Goal: Task Accomplishment & Management: Complete application form

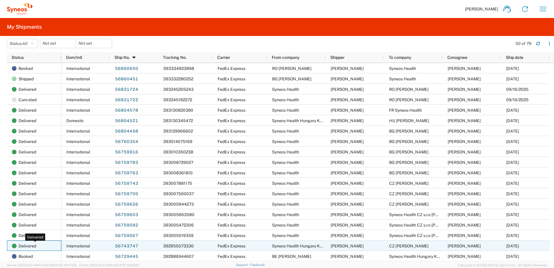
click at [28, 245] on span "Delivered" at bounding box center [28, 246] width 18 height 10
click at [124, 245] on link "56743747" at bounding box center [127, 245] width 24 height 9
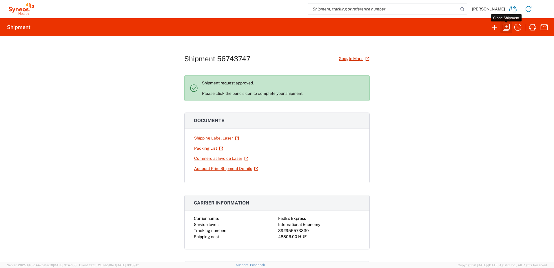
click at [507, 28] on icon "button" at bounding box center [506, 27] width 9 height 9
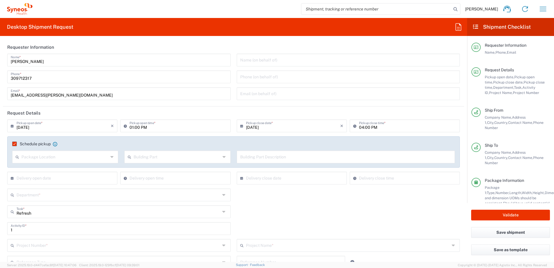
type input "Your Packaging"
type input "Delivery Duty Paid"
type input "4510"
type input "**6183 DEPARTMENTAL EXPENSE"
type input "[GEOGRAPHIC_DATA]"
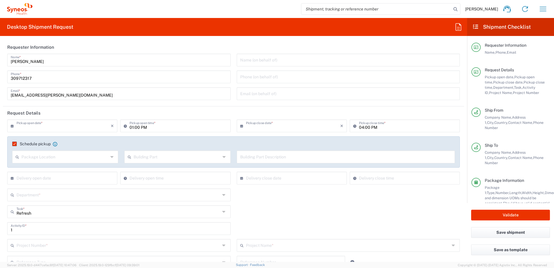
type input "[GEOGRAPHIC_DATA]"
type input "6183"
type input "Syneos Health Hungary Kft."
click at [70, 128] on input "text" at bounding box center [64, 125] width 94 height 10
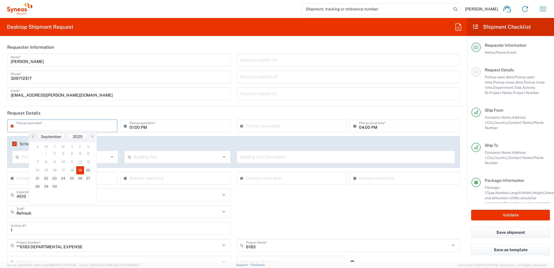
click at [79, 171] on span "19" at bounding box center [80, 170] width 8 height 8
type input "[DATE]"
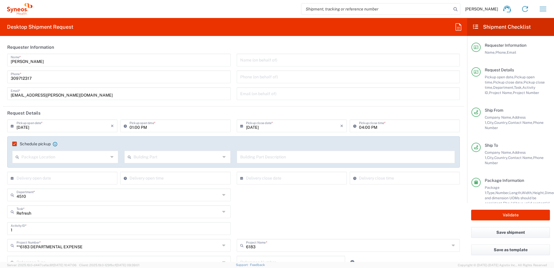
scroll to position [97, 0]
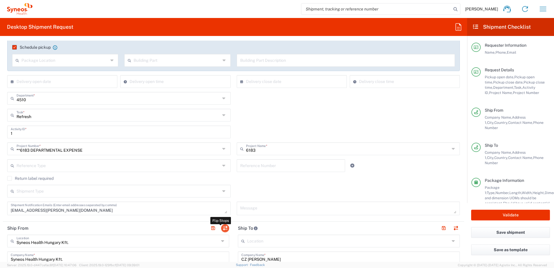
click at [223, 227] on button "button" at bounding box center [225, 228] width 8 height 8
type input "CZ [PERSON_NAME]"
type input "Sava Mihaylov Str, building 13, entr A"
type input "Sofia"
type input "[GEOGRAPHIC_DATA]"
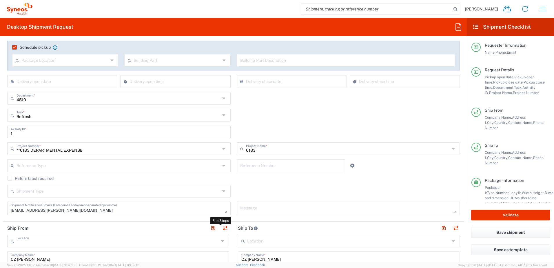
type input "1309"
type input "[PERSON_NAME]"
type input "+359 888 79 16 37"
type input "Syneos Health Hungary Kft."
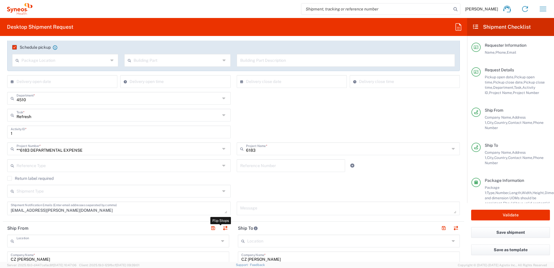
type input "Science Park, Irinyi Jozsef u. 4-20"
type input "B building, 2nd floor"
type input "[GEOGRAPHIC_DATA]"
type input "1117"
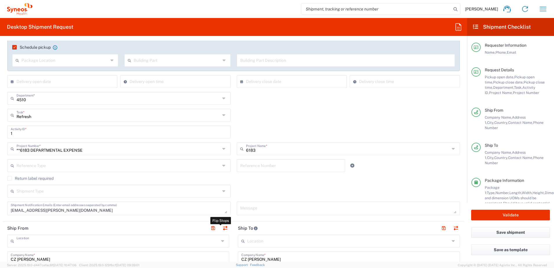
type input "[PERSON_NAME]"
type input "+36309712317"
type input "Sender/Shipper"
type input "Delivery Duty Paid"
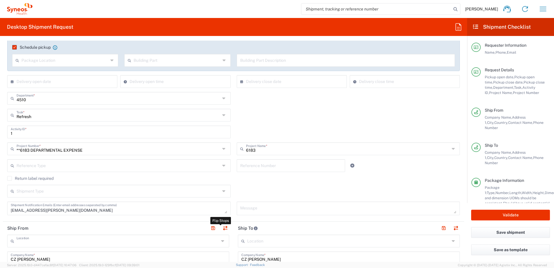
type input "EORI"
type input "TIN"
type input "24901833-2-43"
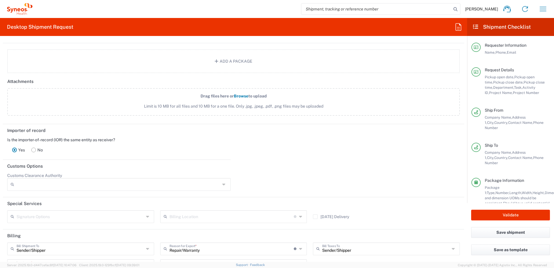
scroll to position [773, 0]
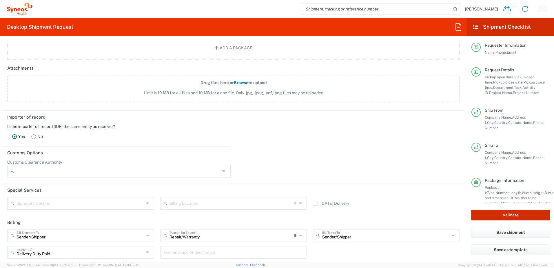
click at [488, 215] on button "Validate" at bounding box center [510, 215] width 79 height 11
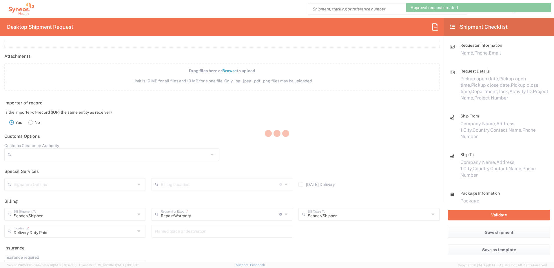
scroll to position [761, 0]
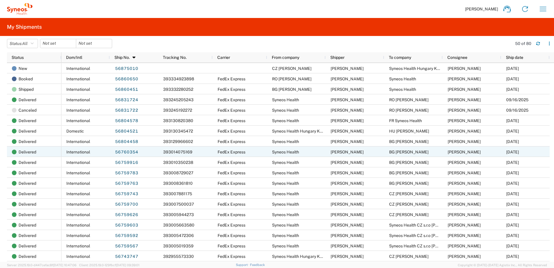
scroll to position [97, 0]
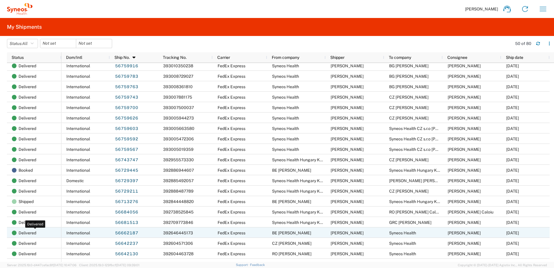
click at [28, 231] on span "Delivered" at bounding box center [28, 233] width 18 height 10
click at [129, 232] on link "56662187" at bounding box center [127, 232] width 24 height 9
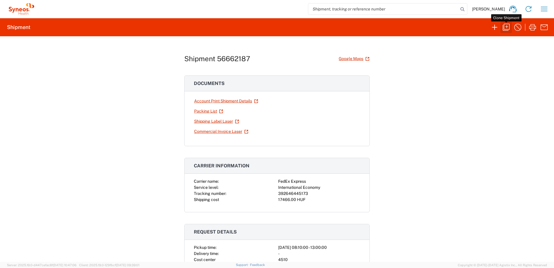
click at [507, 27] on icon "button" at bounding box center [506, 27] width 9 height 9
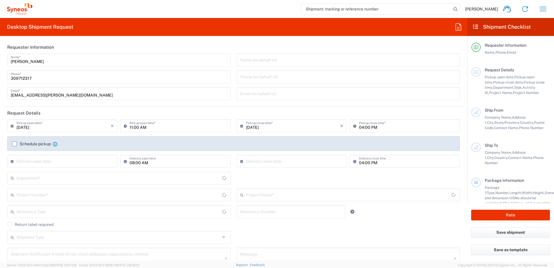
type input "08:10 AM"
type input "01:00 PM"
type textarea "[EMAIL_ADDRESS][PERSON_NAME][DOMAIN_NAME]"
type input "BE [PERSON_NAME]"
type input "[PERSON_NAME][STREET_ADDRESS], above Motion Academy"
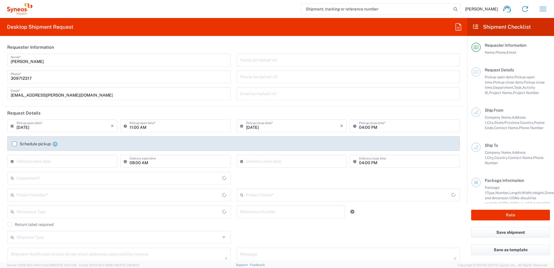
type input "[GEOGRAPHIC_DATA]"
type input "2800"
type input "[PERSON_NAME]"
type input "[PHONE_NUMBER]"
type input "Syneos Health"
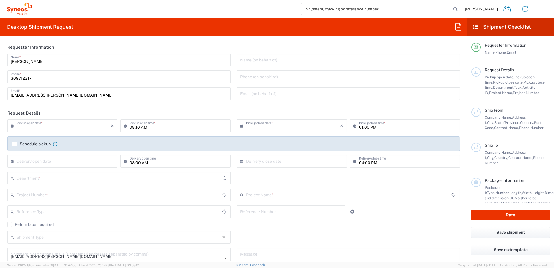
type input "Irinyi [PERSON_NAME] 4-20,B building"
type input "2nd floor"
type input "[GEOGRAPHIC_DATA]"
type input "1117"
type input "[PERSON_NAME]"
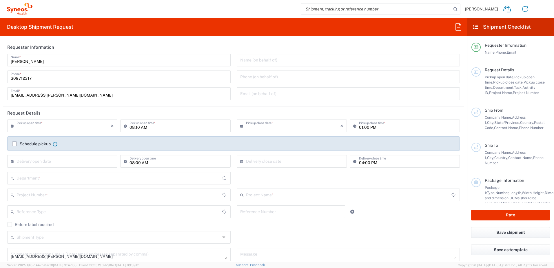
type input "309712317"
type input "[EMAIL_ADDRESS][PERSON_NAME][DOMAIN_NAME]"
type input "Sender/Shipper"
type input "Repair/Warranty"
type input "Sender/Shipper"
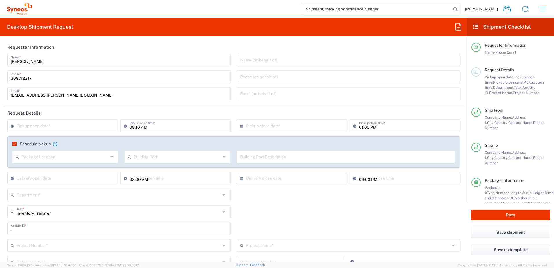
type input "[GEOGRAPHIC_DATA]"
type input "Delivery Duty Paid"
type input "[GEOGRAPHIC_DATA]"
type input "Your Packaging"
type input "4510 DEPARTMENTAL EXPENSE"
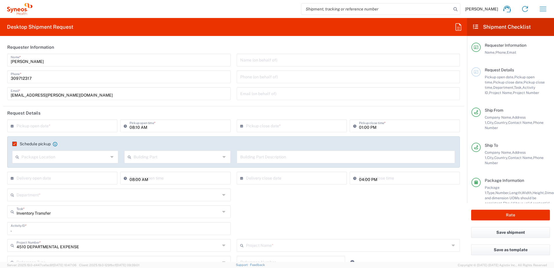
type input "4510"
type input "4510 DEPARTMENTAL EXPENSE"
type input "Syneos Health Hungary Kft."
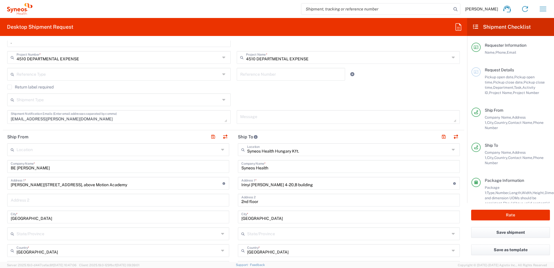
scroll to position [193, 0]
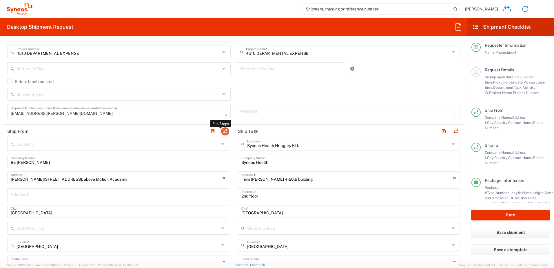
click at [223, 132] on button "button" at bounding box center [225, 131] width 8 height 8
type input "Syneos Health Hungary Kft."
type input "Syneos Health"
type input "Irinyi [PERSON_NAME] 4-20,B building"
type input "2nd floor"
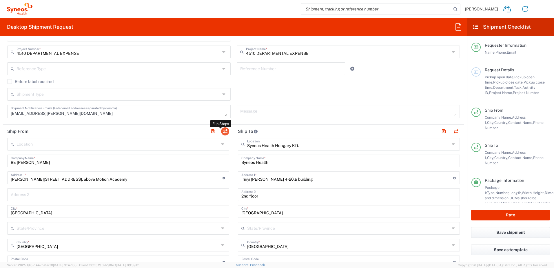
type input "[GEOGRAPHIC_DATA]"
type input "1117"
type input "[PERSON_NAME]"
type input "309712317"
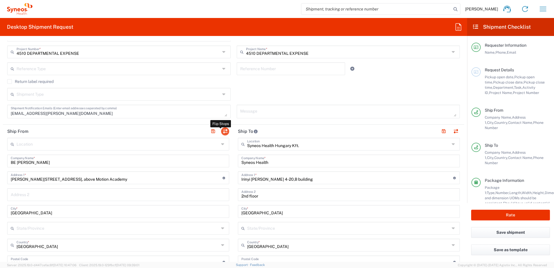
type input "[EMAIL_ADDRESS][PERSON_NAME][DOMAIN_NAME]"
type input "BE [PERSON_NAME]"
type input "[PERSON_NAME][STREET_ADDRESS], above Motion Academy"
type input "[GEOGRAPHIC_DATA]"
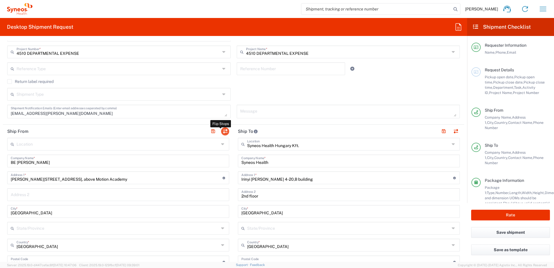
type input "2800"
type input "[PERSON_NAME]"
type input "[PHONE_NUMBER]"
type input "Sender/Shipper"
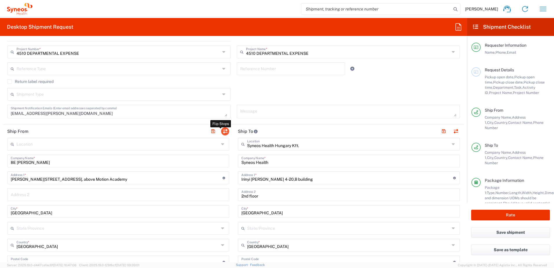
type input "Delivery Duty Paid"
type input "VAT"
type input "HU 24901833"
type input "TIN"
type input "24901833-2-43"
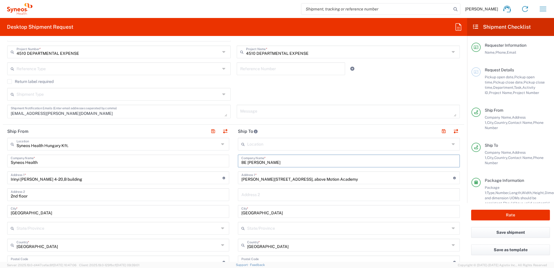
drag, startPoint x: 246, startPoint y: 162, endPoint x: 290, endPoint y: 163, distance: 43.2
click at [290, 163] on input "BE [PERSON_NAME]" at bounding box center [348, 160] width 215 height 10
paste input "[PERSON_NAME]"
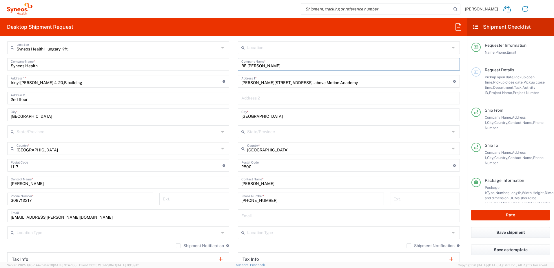
type input "BE [PERSON_NAME]"
drag, startPoint x: 270, startPoint y: 184, endPoint x: 233, endPoint y: 183, distance: 36.3
click at [234, 183] on main "Location [PERSON_NAME] LLC-[GEOGRAPHIC_DATA] [GEOGRAPHIC_DATA] [GEOGRAPHIC_DATA…" at bounding box center [349, 162] width 231 height 243
paste input "[PERSON_NAME]"
type input "[PERSON_NAME]"
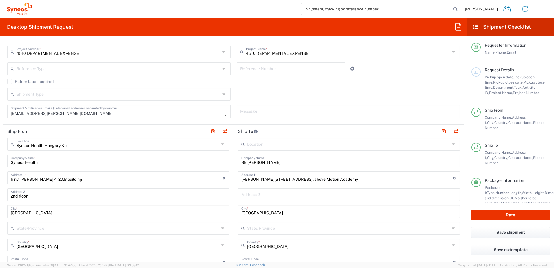
scroll to position [97, 0]
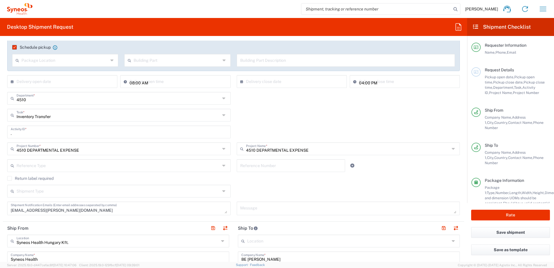
click at [258, 166] on input "text" at bounding box center [291, 165] width 102 height 10
paste input "INC2651566"
type input "INC2651566"
click at [235, 180] on agx-checkbox-control "Return label required" at bounding box center [233, 178] width 453 height 5
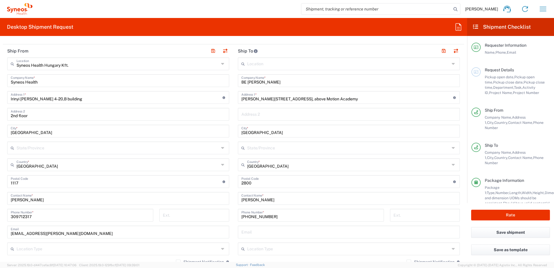
scroll to position [290, 0]
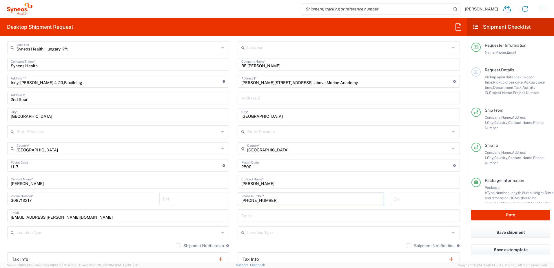
drag, startPoint x: 278, startPoint y: 201, endPoint x: 220, endPoint y: 201, distance: 57.7
click at [221, 201] on div "Ship From Syneos Health [GEOGRAPHIC_DATA] Kft. Location Syneos Health [GEOGRAPH…" at bounding box center [233, 166] width 461 height 276
paste input "47730390"
type input "[PHONE_NUMBER]"
drag, startPoint x: 255, startPoint y: 164, endPoint x: 216, endPoint y: 166, distance: 39.2
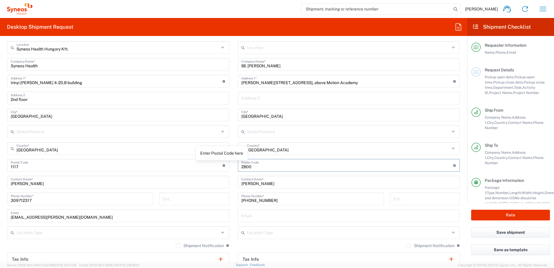
click at [216, 166] on div "Ship From Syneos Health [GEOGRAPHIC_DATA] Kft. Location Syneos Health [GEOGRAPH…" at bounding box center [233, 166] width 461 height 276
type input "2400"
drag, startPoint x: 255, startPoint y: 115, endPoint x: 230, endPoint y: 115, distance: 24.9
click at [230, 115] on div "Ship From Syneos Health [GEOGRAPHIC_DATA] Kft. Location Syneos Health [GEOGRAPH…" at bounding box center [233, 166] width 461 height 276
type input "Mol"
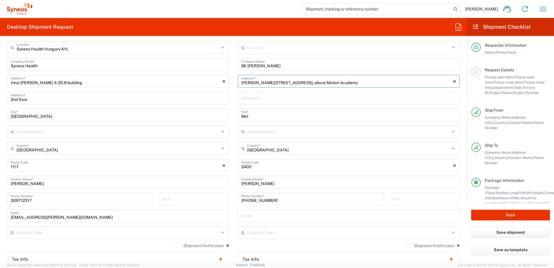
drag, startPoint x: 330, startPoint y: 83, endPoint x: 218, endPoint y: 86, distance: 112.2
click at [218, 86] on div "Ship From Syneos Health [GEOGRAPHIC_DATA] Kft. Location Syneos Health [GEOGRAPH…" at bounding box center [233, 166] width 461 height 276
paste input "[STREET_ADDRESS]"
type input "[STREET_ADDRESS]"
click at [234, 132] on main "Location [PERSON_NAME] LLC-[GEOGRAPHIC_DATA] [GEOGRAPHIC_DATA] [GEOGRAPHIC_DATA…" at bounding box center [349, 162] width 231 height 243
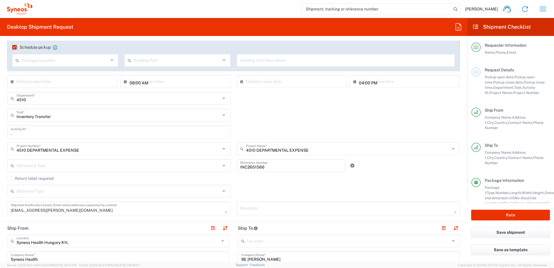
scroll to position [0, 0]
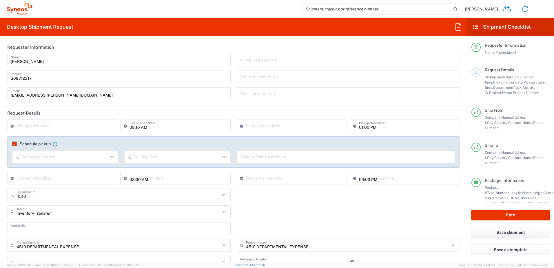
click at [41, 128] on input "text" at bounding box center [64, 125] width 94 height 10
click at [81, 170] on span "19" at bounding box center [80, 170] width 8 height 8
type input "[DATE]"
click at [131, 125] on input "08:10 AM" at bounding box center [178, 125] width 97 height 10
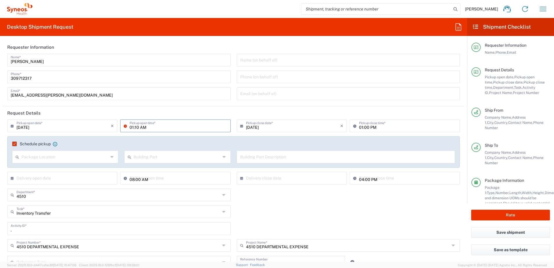
click at [143, 128] on input "01:10 AM" at bounding box center [178, 125] width 97 height 10
type input "01:10 PM"
click at [233, 109] on header "Request Details" at bounding box center [233, 112] width 461 height 13
click at [288, 110] on header "Request Details" at bounding box center [233, 112] width 461 height 13
click at [359, 128] on input "01:00 PM" at bounding box center [407, 125] width 97 height 10
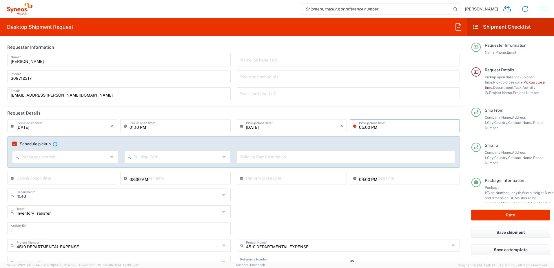
type input "05:00 PM"
click at [345, 112] on header "Request Details" at bounding box center [233, 112] width 461 height 13
click at [509, 215] on button "Rate" at bounding box center [510, 215] width 79 height 11
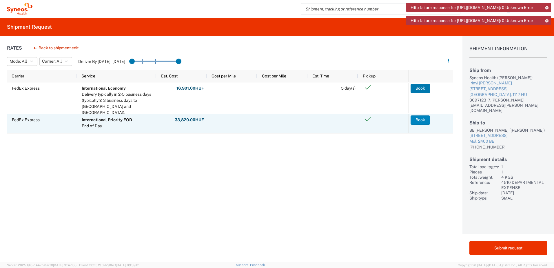
click at [419, 119] on button "Book" at bounding box center [420, 119] width 19 height 9
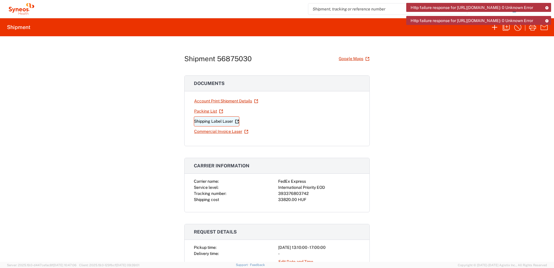
click at [210, 121] on link "Shipping Label Laser" at bounding box center [217, 121] width 46 height 10
drag, startPoint x: 307, startPoint y: 194, endPoint x: 277, endPoint y: 192, distance: 30.5
click at [278, 192] on div "393376803742" at bounding box center [319, 193] width 82 height 6
copy div "393376803742"
